Goal: Information Seeking & Learning: Learn about a topic

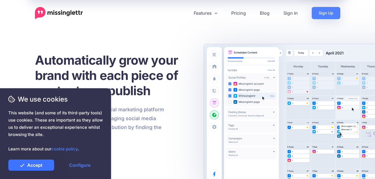
click at [44, 165] on link "Accept" at bounding box center [31, 165] width 46 height 11
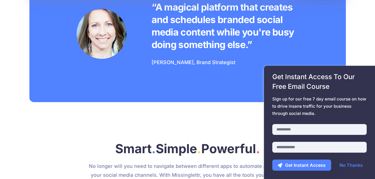
scroll to position [528, 0]
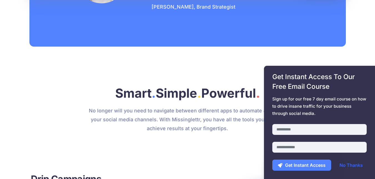
click at [353, 166] on link "No Thanks" at bounding box center [351, 165] width 34 height 11
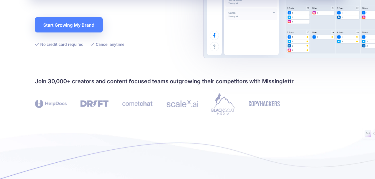
scroll to position [0, 0]
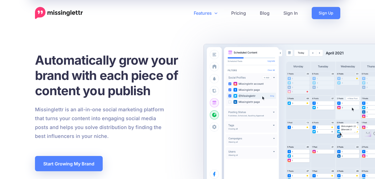
click at [214, 14] on link "Features" at bounding box center [205, 13] width 37 height 12
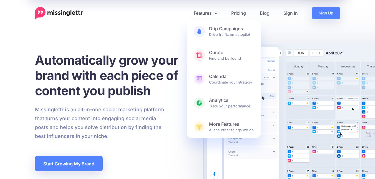
click at [51, 119] on span "This website (and some of its third-party tools) use cookies. These are importa…" at bounding box center [55, 130] width 94 height 43
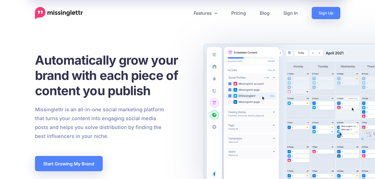
drag, startPoint x: 46, startPoint y: 110, endPoint x: 67, endPoint y: 112, distance: 22.0
click at [67, 112] on span "This website (and some of its third-party tools) use cookies. These are importa…" at bounding box center [55, 130] width 94 height 43
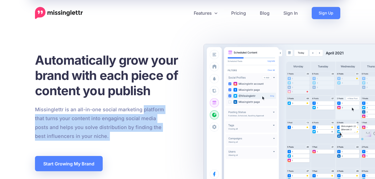
drag, startPoint x: 114, startPoint y: 112, endPoint x: 142, endPoint y: 111, distance: 28.1
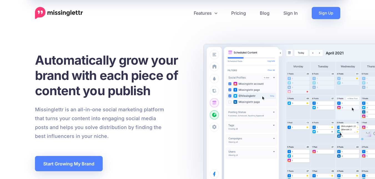
click at [51, 121] on span "This website (and some of its third-party tools) use cookies. These are importa…" at bounding box center [55, 130] width 94 height 43
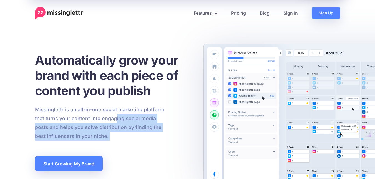
drag, startPoint x: 77, startPoint y: 119, endPoint x: 117, endPoint y: 119, distance: 39.2
click at [140, 119] on p "Missinglettr is an all-in-one social marketing platform that turns your content…" at bounding box center [99, 123] width 129 height 36
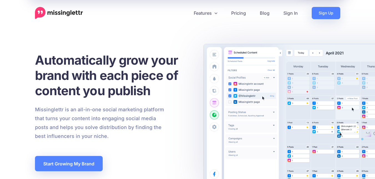
drag, startPoint x: 45, startPoint y: 128, endPoint x: 55, endPoint y: 127, distance: 9.8
click at [46, 128] on span "This website (and some of its third-party tools) use cookies. These are importa…" at bounding box center [55, 130] width 94 height 43
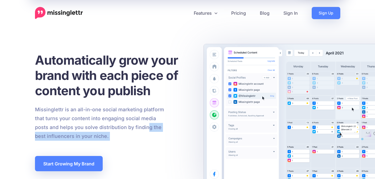
drag, startPoint x: 73, startPoint y: 127, endPoint x: 149, endPoint y: 127, distance: 75.5
click at [147, 141] on div at bounding box center [113, 144] width 157 height 7
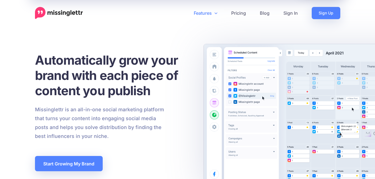
click at [212, 14] on link "Features" at bounding box center [205, 13] width 37 height 12
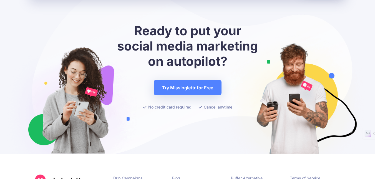
scroll to position [2182, 0]
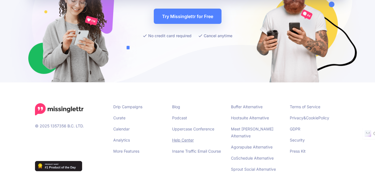
click at [192, 138] on link "Help Center" at bounding box center [183, 140] width 22 height 5
